Goal: Register for event/course

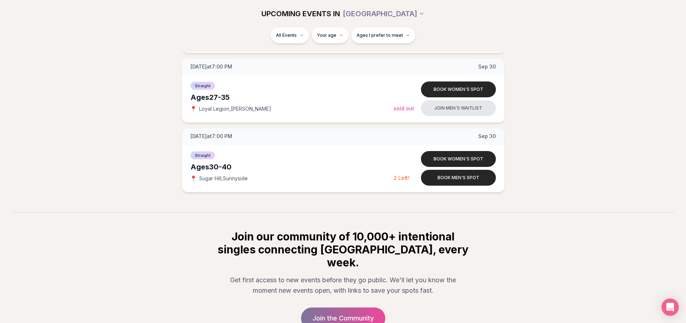
scroll to position [2651, 0]
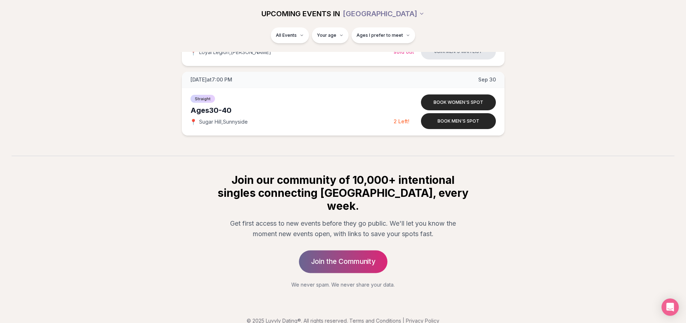
click at [365, 250] on link "Join the Community" at bounding box center [343, 261] width 89 height 23
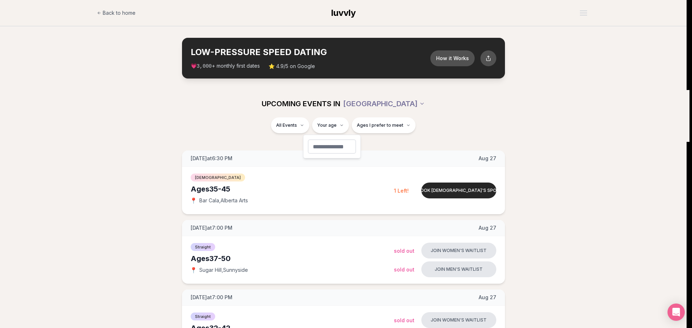
type input "**"
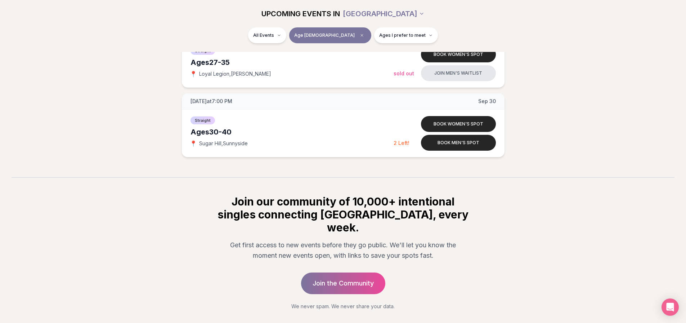
scroll to position [1261, 0]
